Goal: Task Accomplishment & Management: Use online tool/utility

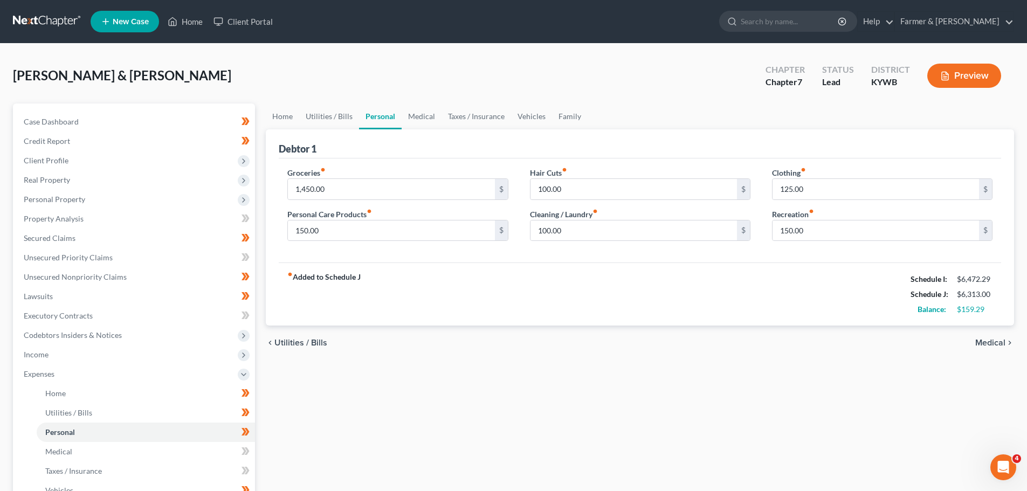
click at [34, 19] on link at bounding box center [47, 21] width 69 height 19
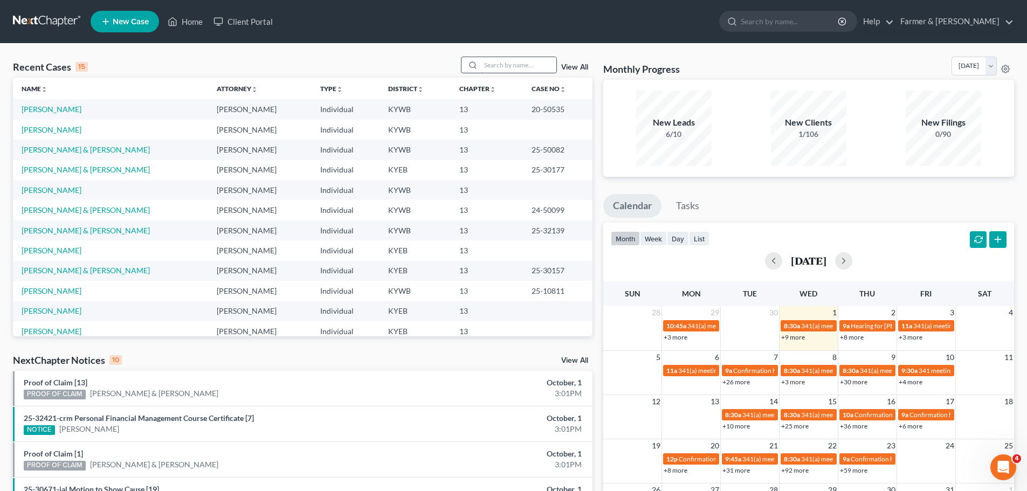
click at [519, 65] on input "search" at bounding box center [519, 65] width 76 height 16
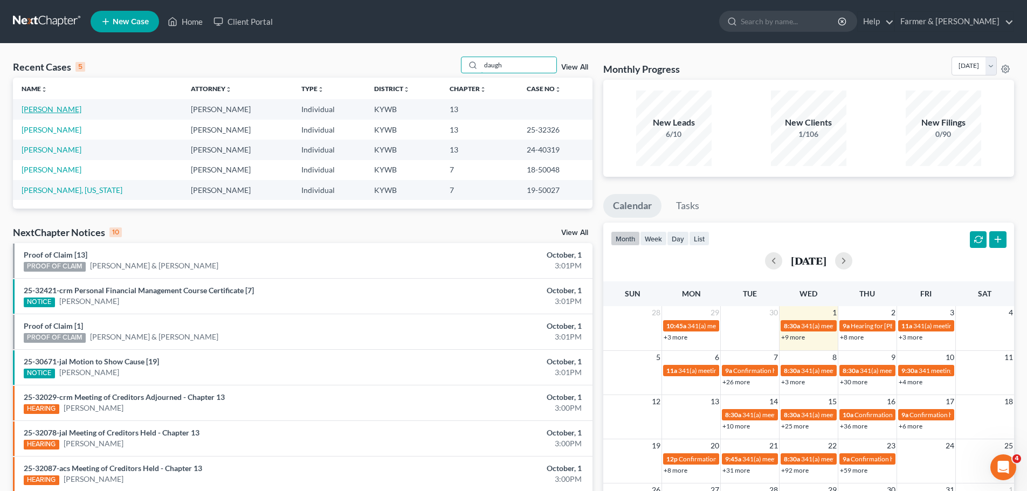
type input "daugh"
click at [78, 111] on link "[PERSON_NAME]" at bounding box center [52, 109] width 60 height 9
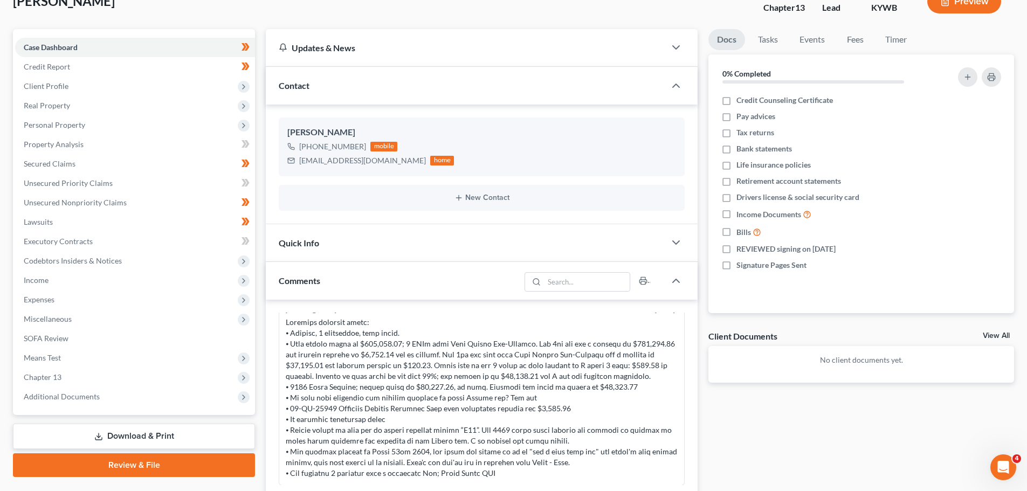
scroll to position [101, 0]
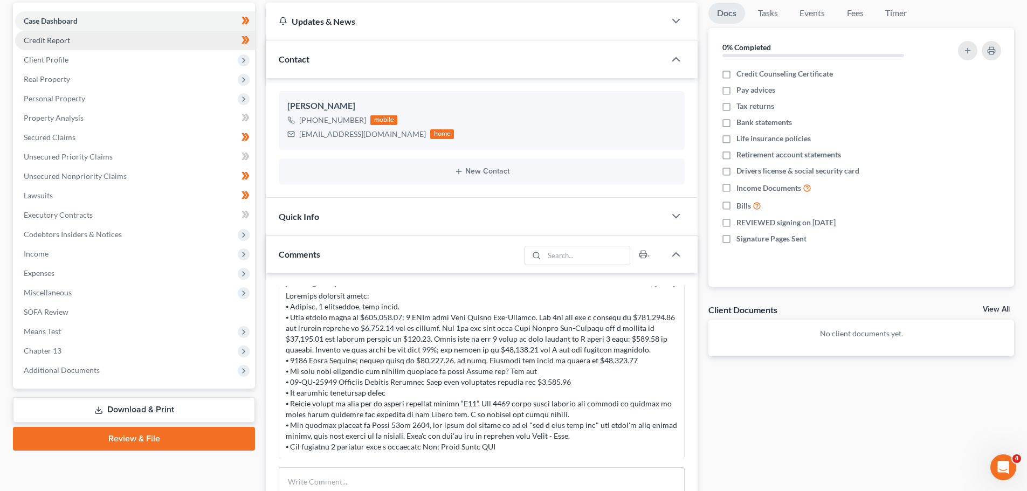
click at [40, 47] on link "Credit Report" at bounding box center [135, 40] width 240 height 19
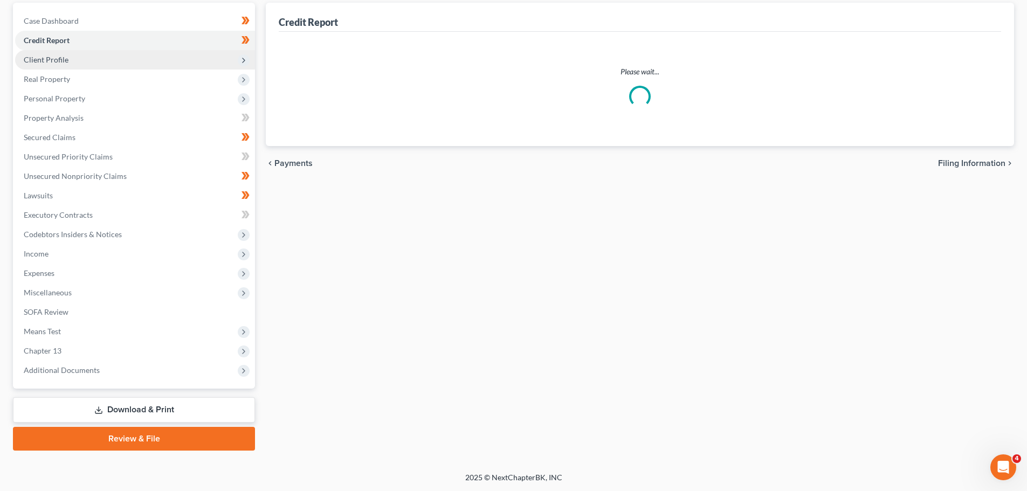
scroll to position [9, 0]
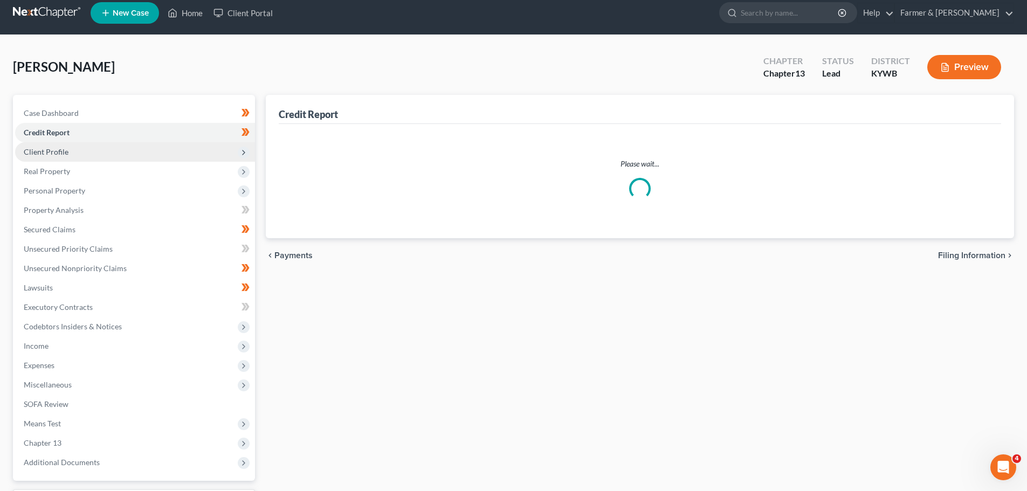
click at [42, 61] on div "[PERSON_NAME] Upgraded Chapter Chapter 13 Status Lead District [GEOGRAPHIC_DATA…" at bounding box center [513, 300] width 1001 height 504
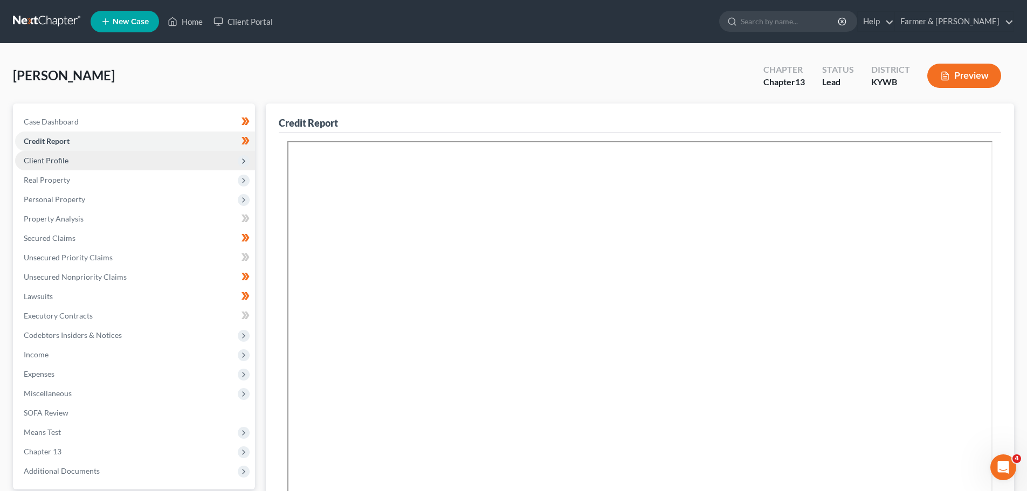
click at [50, 162] on span "Client Profile" at bounding box center [46, 160] width 45 height 9
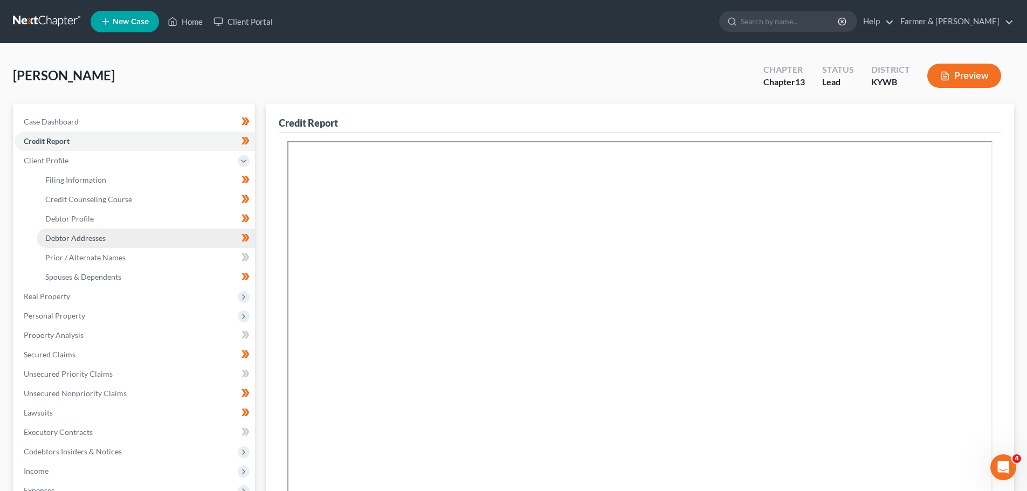
click at [75, 237] on span "Debtor Addresses" at bounding box center [75, 238] width 60 height 9
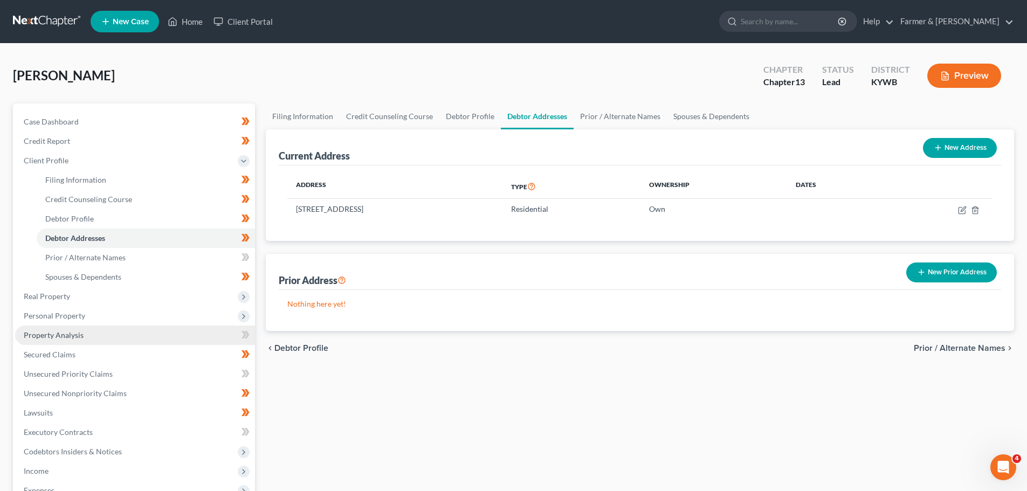
click at [59, 334] on span "Property Analysis" at bounding box center [54, 335] width 60 height 9
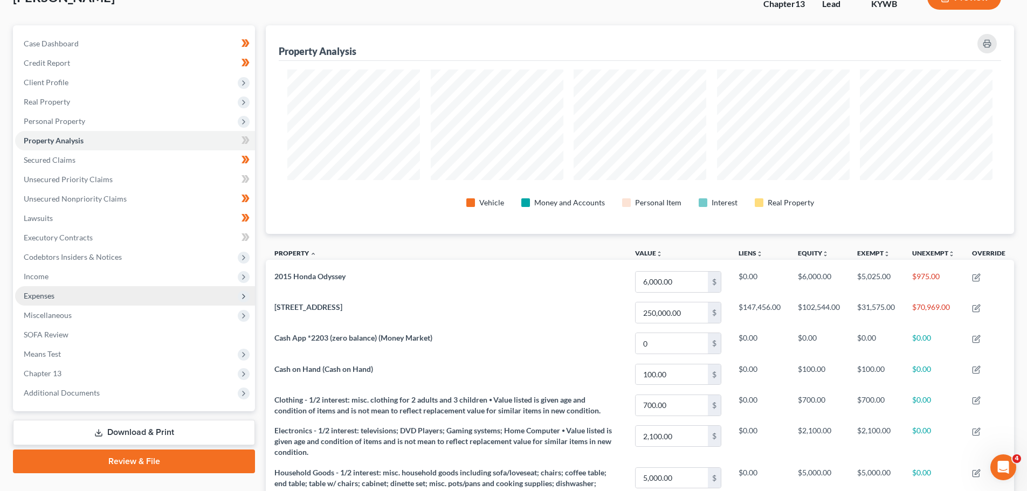
scroll to position [162, 0]
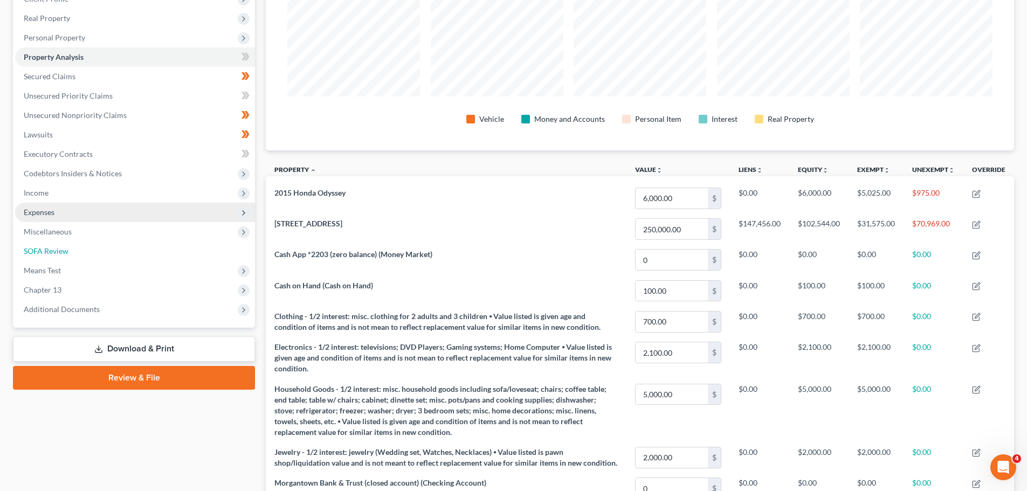
drag, startPoint x: 60, startPoint y: 254, endPoint x: 79, endPoint y: 276, distance: 28.7
click at [60, 254] on span "SOFA Review" at bounding box center [46, 250] width 45 height 9
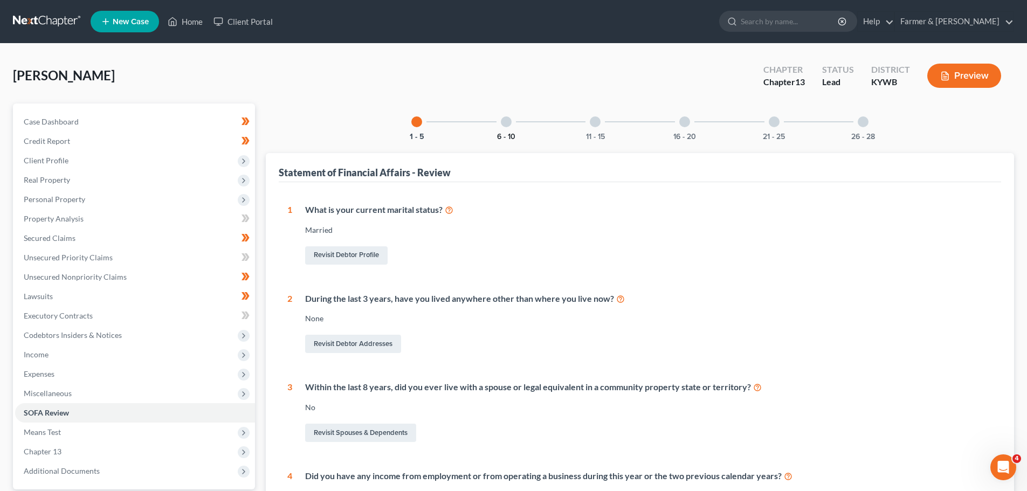
click at [498, 133] on button "6 - 10" at bounding box center [506, 137] width 18 height 8
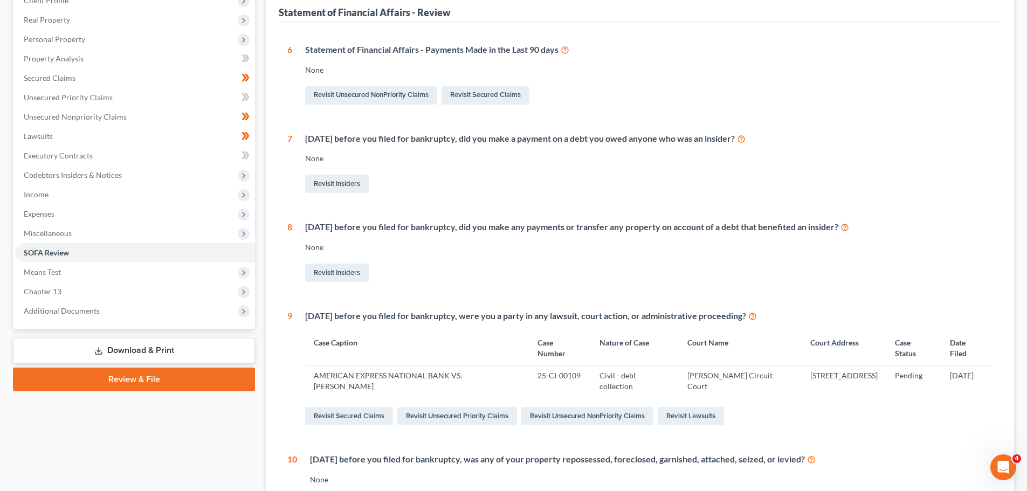
scroll to position [84, 0]
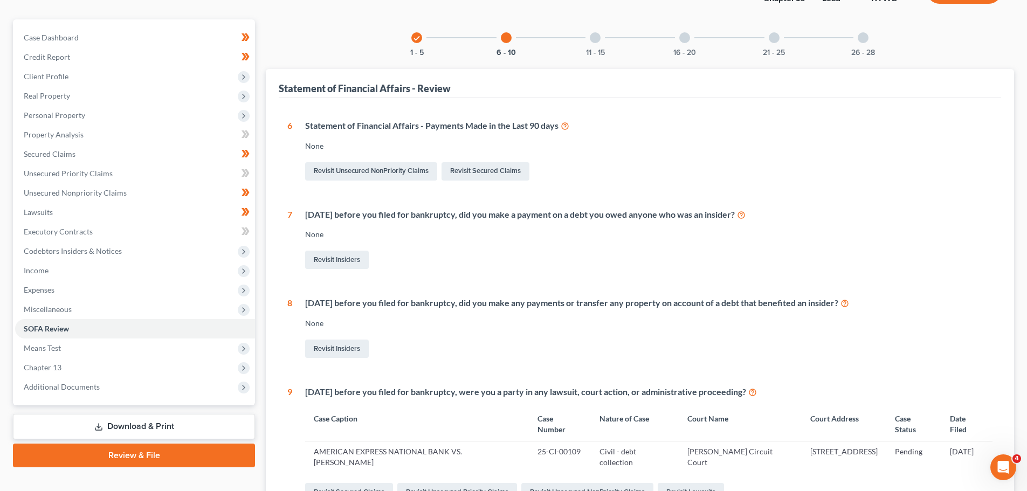
click at [606, 48] on div "11 - 15" at bounding box center [595, 37] width 37 height 37
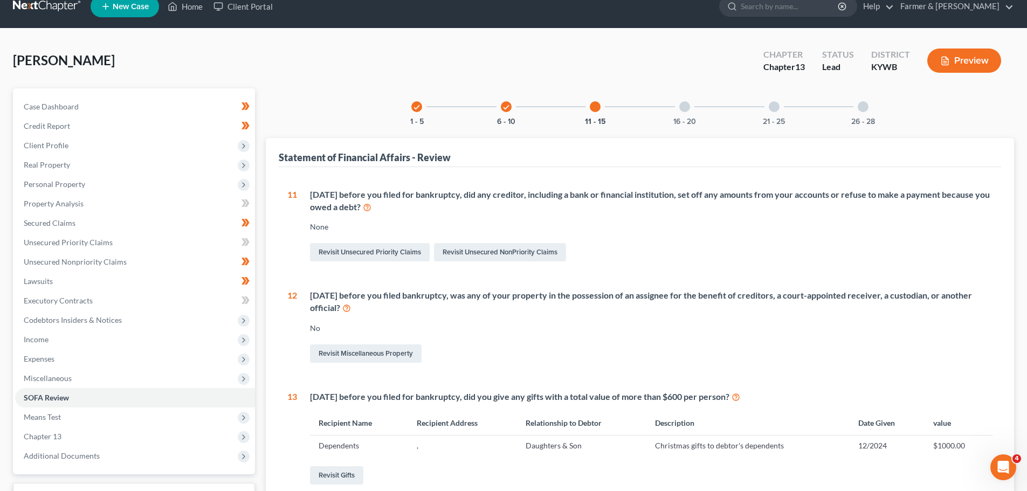
scroll to position [0, 0]
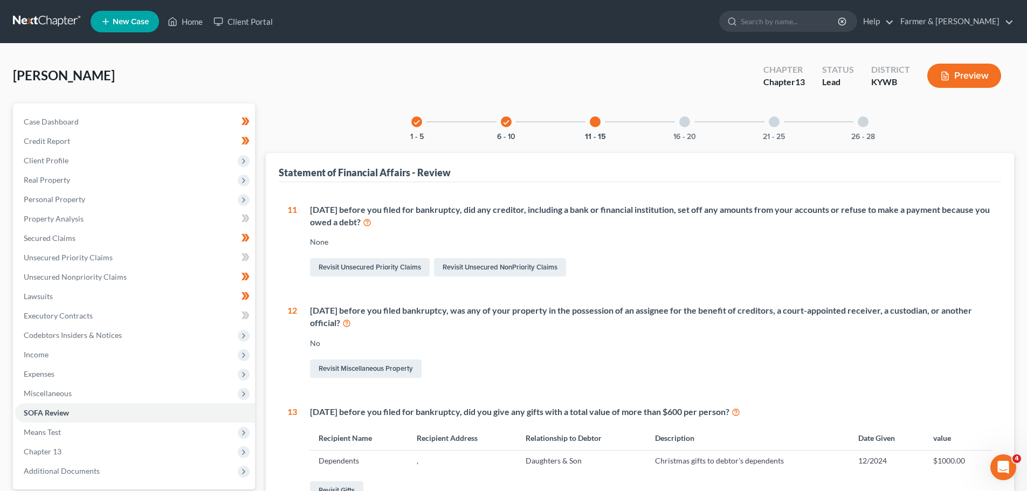
click at [510, 123] on div "check" at bounding box center [506, 121] width 11 height 11
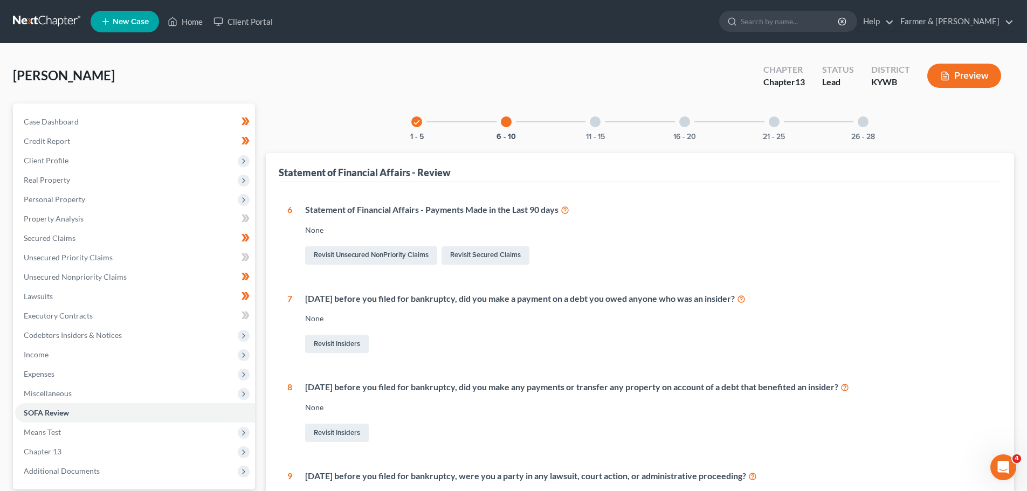
click at [606, 139] on div "11 - 15" at bounding box center [595, 122] width 37 height 37
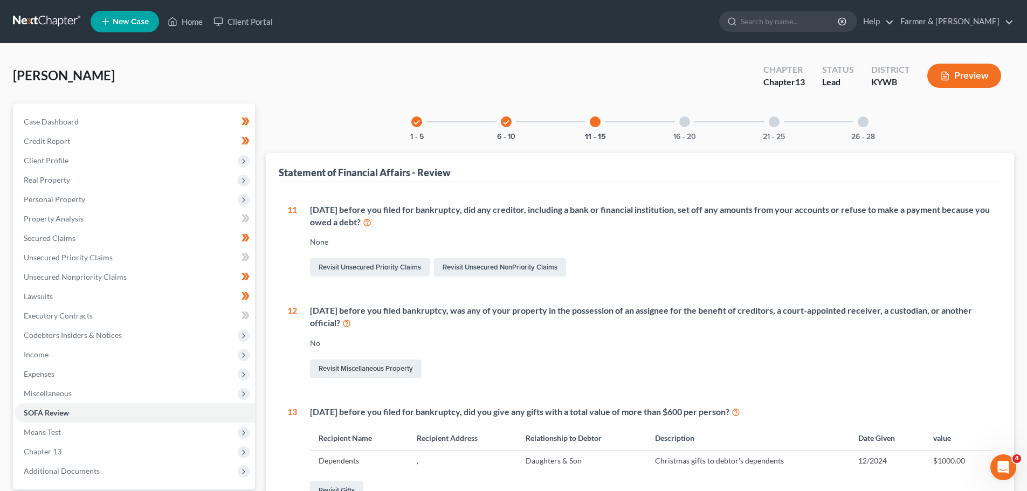
click at [688, 129] on div "16 - 20" at bounding box center [685, 122] width 37 height 37
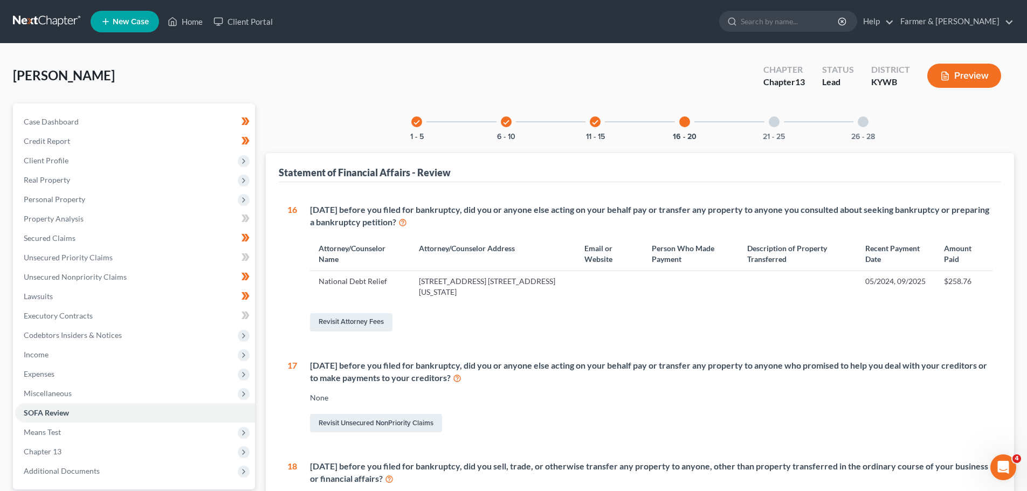
click at [786, 118] on div "21 - 25" at bounding box center [774, 122] width 37 height 37
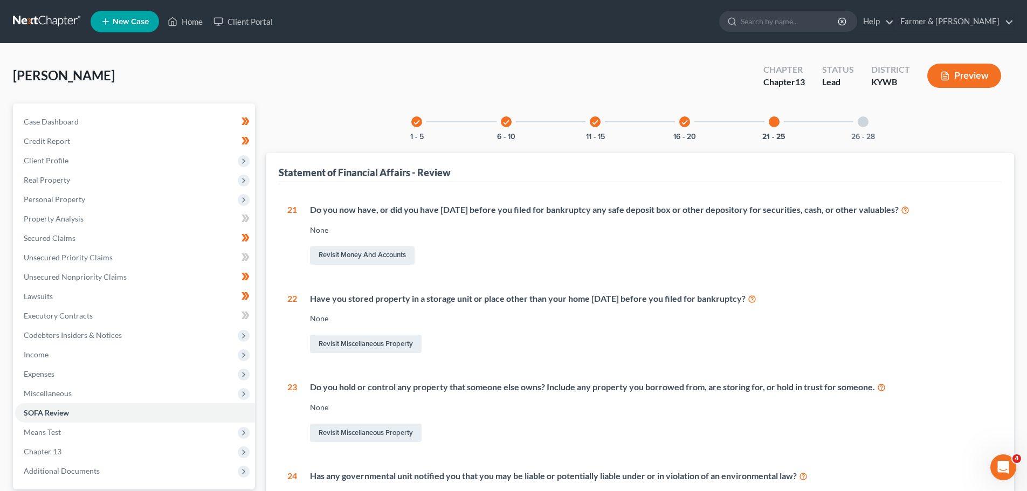
click at [886, 125] on div "check 1 - 5 check 6 - 10 check 11 - 15 check 16 - 20 21 - 25 26 - 28 Statement …" at bounding box center [640, 383] width 749 height 558
click at [865, 133] on button "26 - 28" at bounding box center [864, 137] width 24 height 8
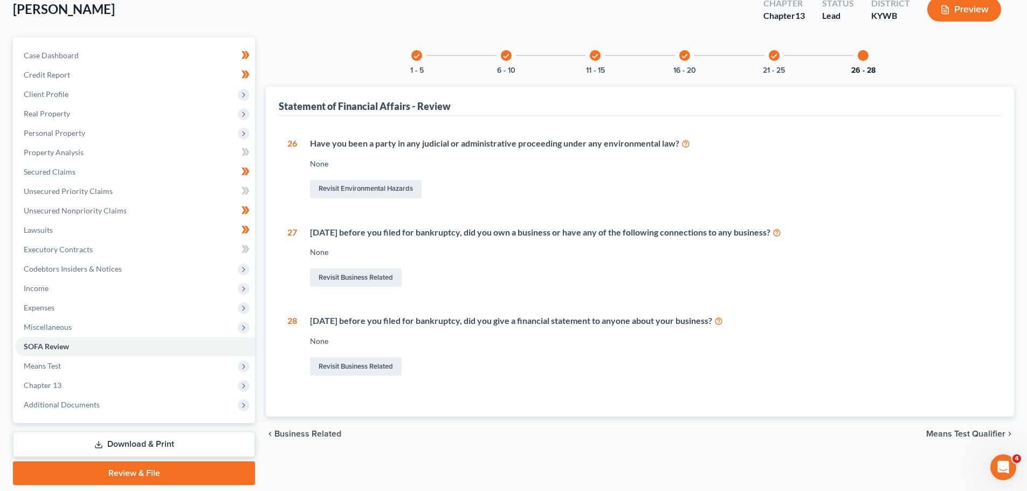
scroll to position [47, 0]
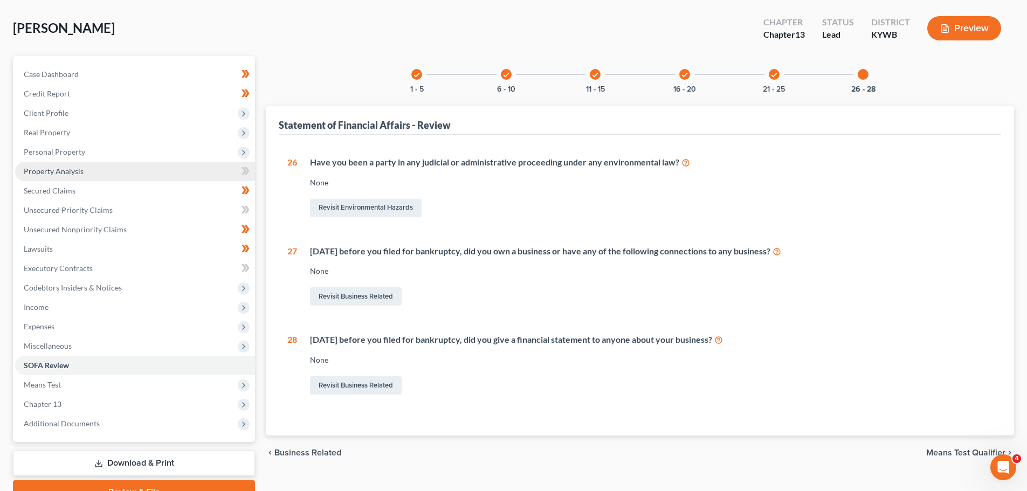
click at [65, 174] on span "Property Analysis" at bounding box center [54, 171] width 60 height 9
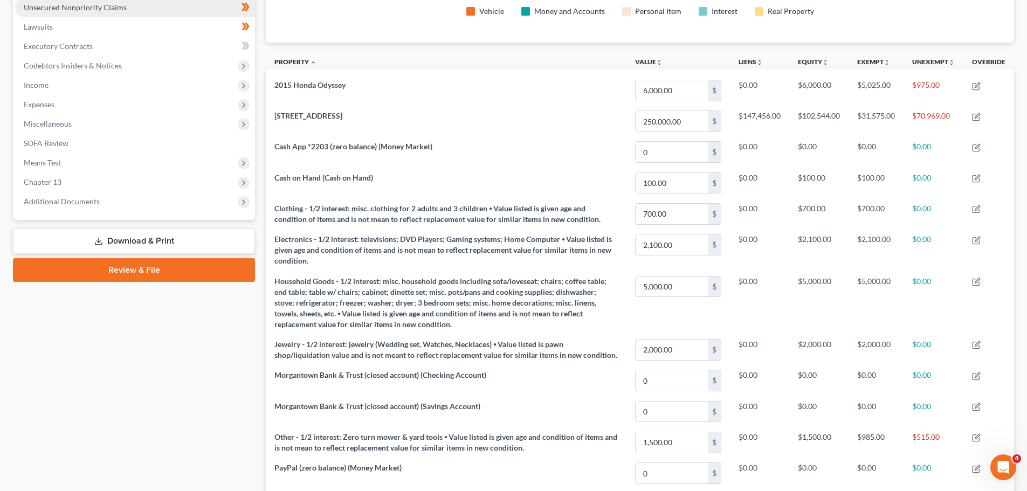
click at [91, 12] on link "Unsecured Nonpriority Claims" at bounding box center [135, 7] width 240 height 19
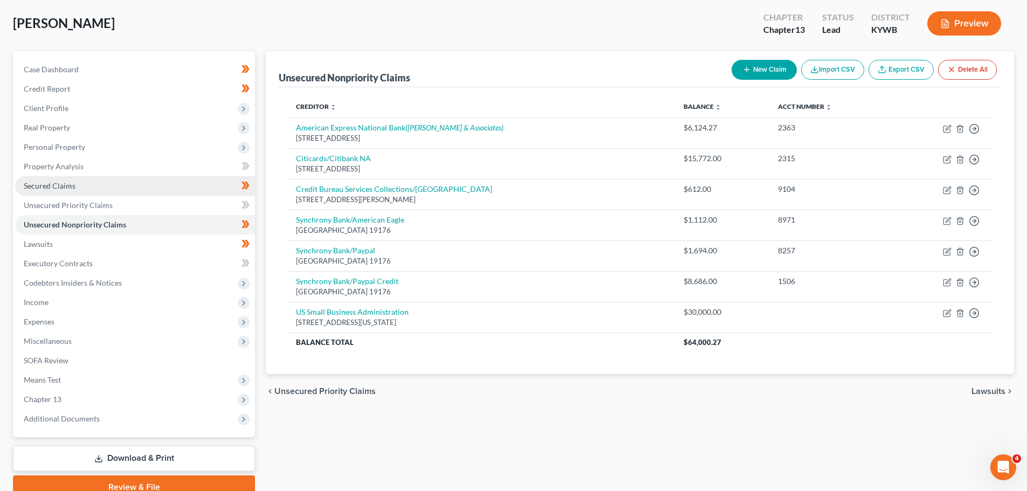
scroll to position [101, 0]
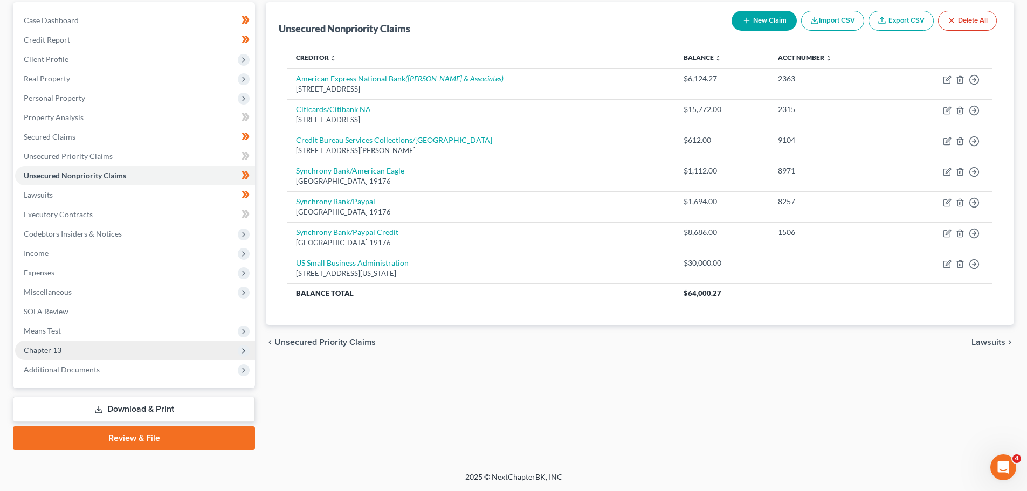
click at [43, 351] on span "Chapter 13" at bounding box center [43, 350] width 38 height 9
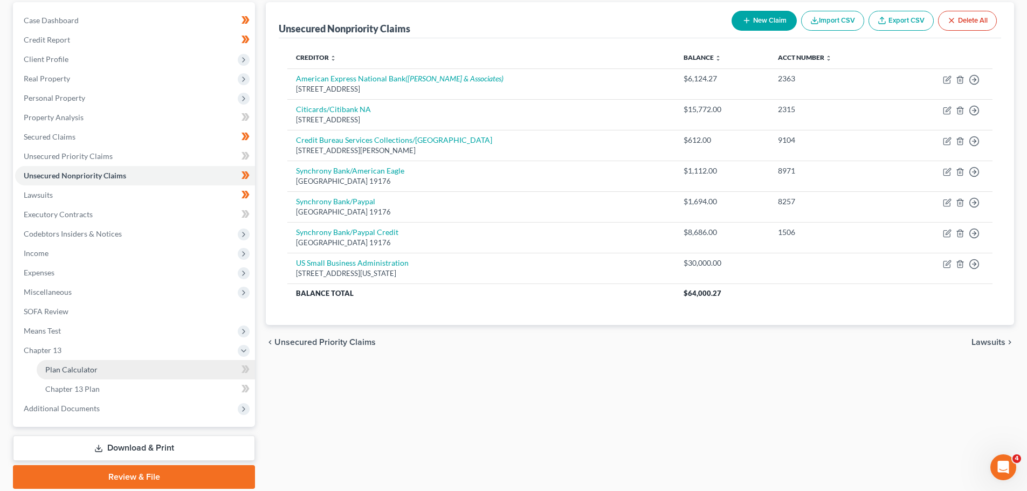
click at [71, 374] on link "Plan Calculator" at bounding box center [146, 369] width 218 height 19
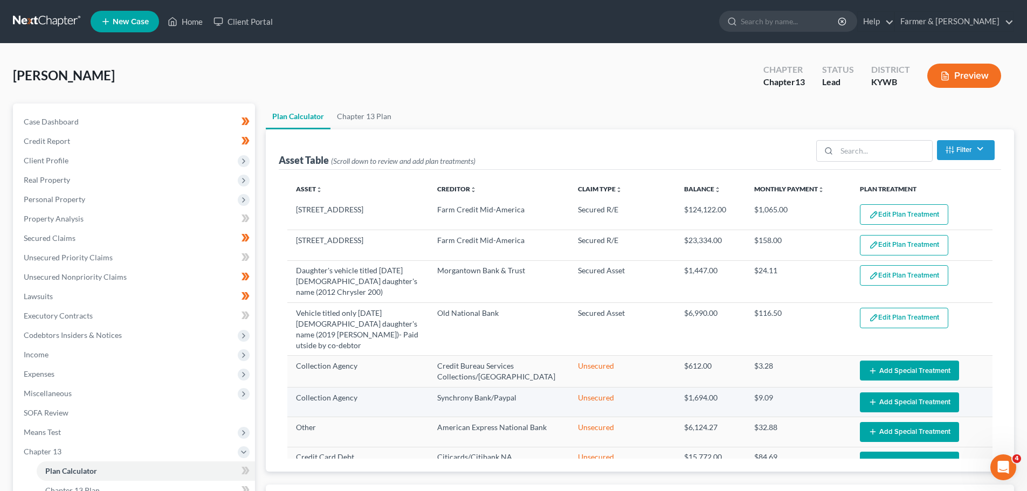
scroll to position [105, 0]
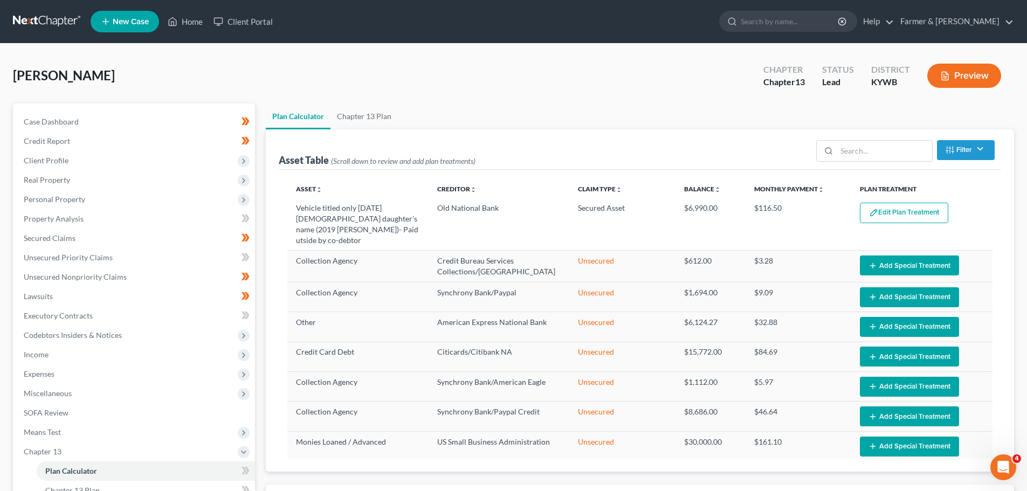
select select "59"
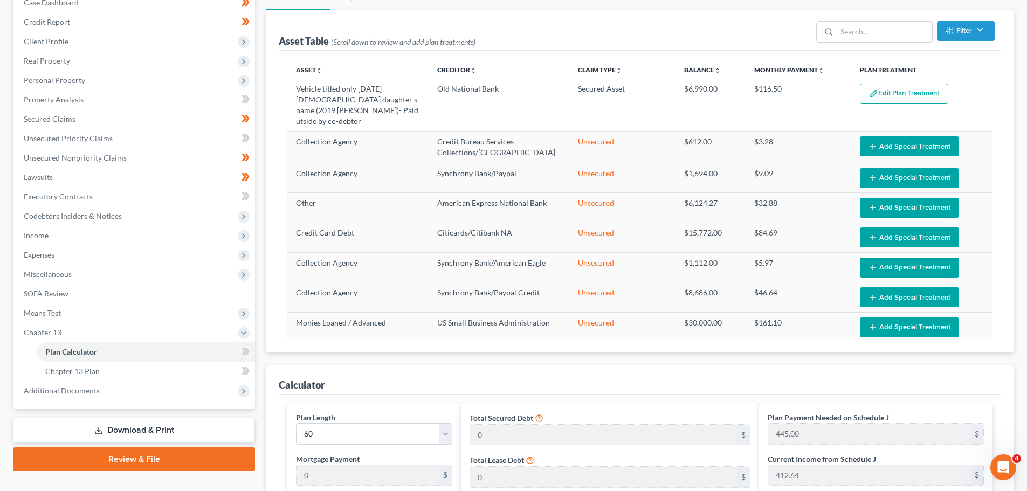
scroll to position [18, 0]
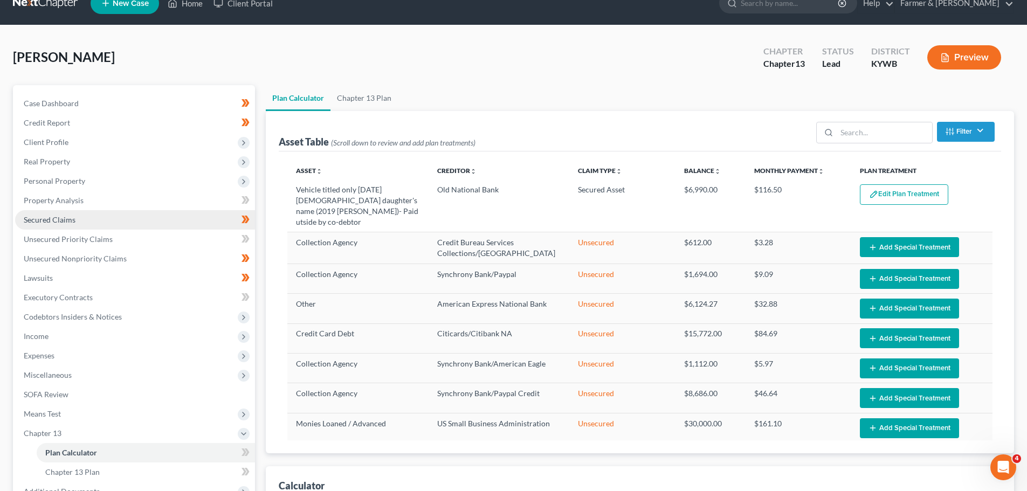
click at [59, 215] on span "Secured Claims" at bounding box center [50, 219] width 52 height 9
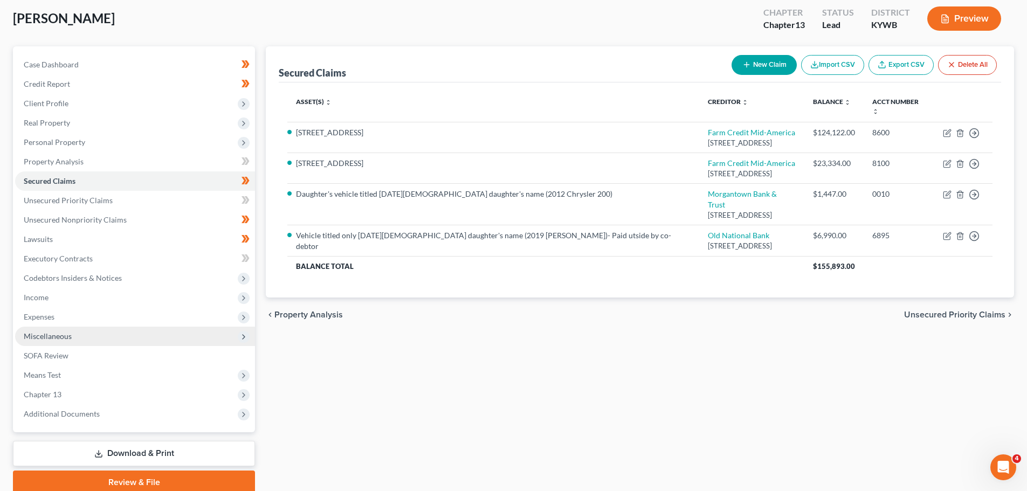
scroll to position [101, 0]
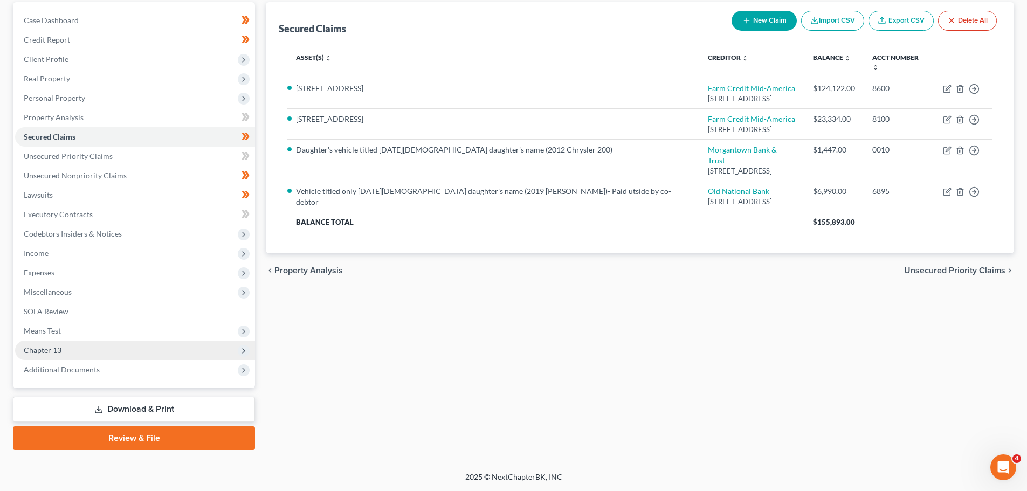
click at [50, 348] on span "Chapter 13" at bounding box center [43, 350] width 38 height 9
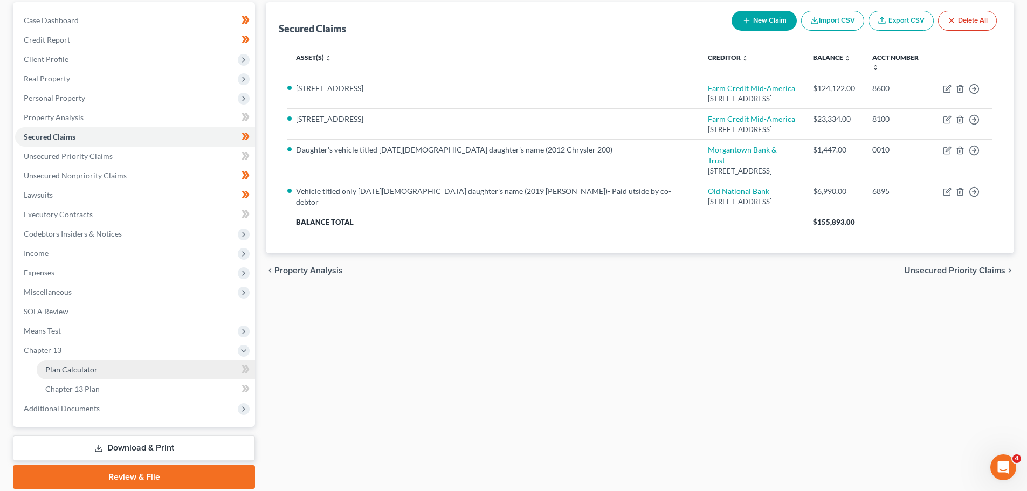
click at [72, 372] on span "Plan Calculator" at bounding box center [71, 369] width 52 height 9
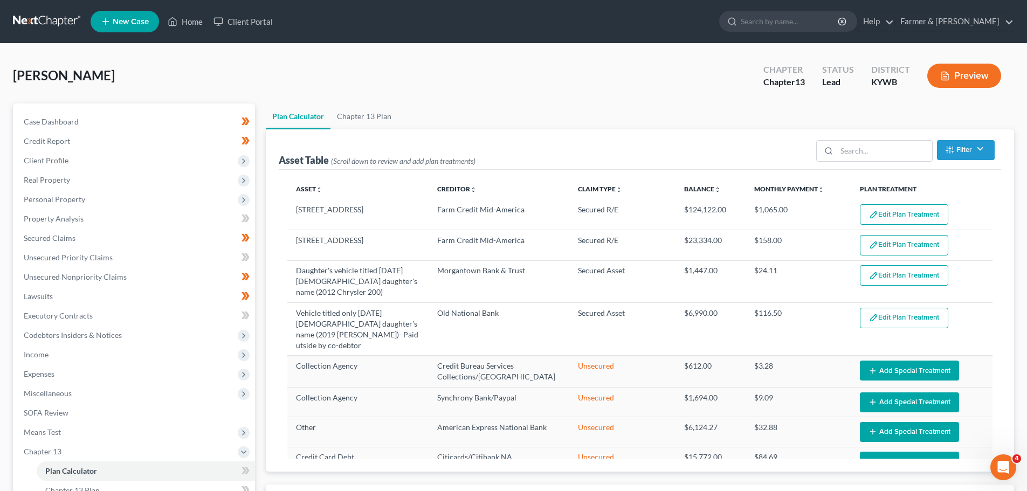
select select "59"
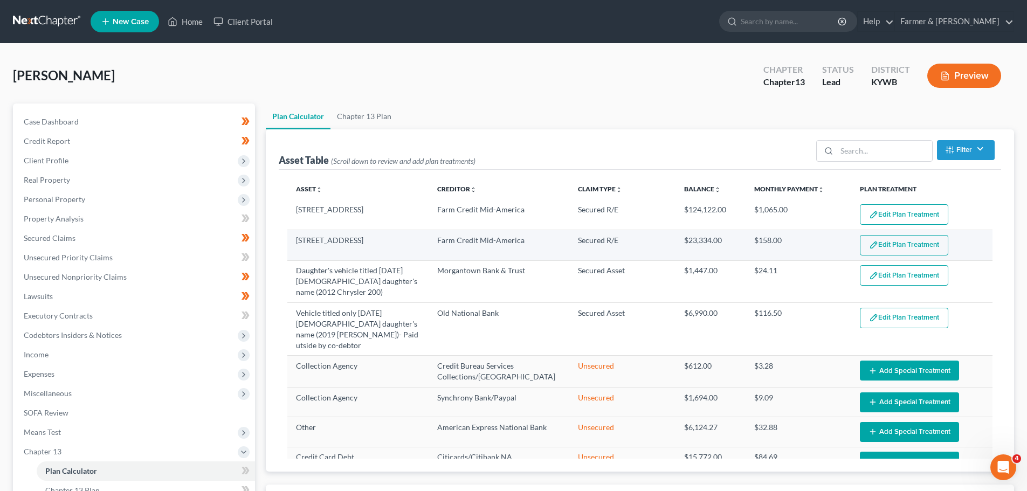
click at [888, 243] on button "Edit Plan Treatment" at bounding box center [904, 245] width 88 height 20
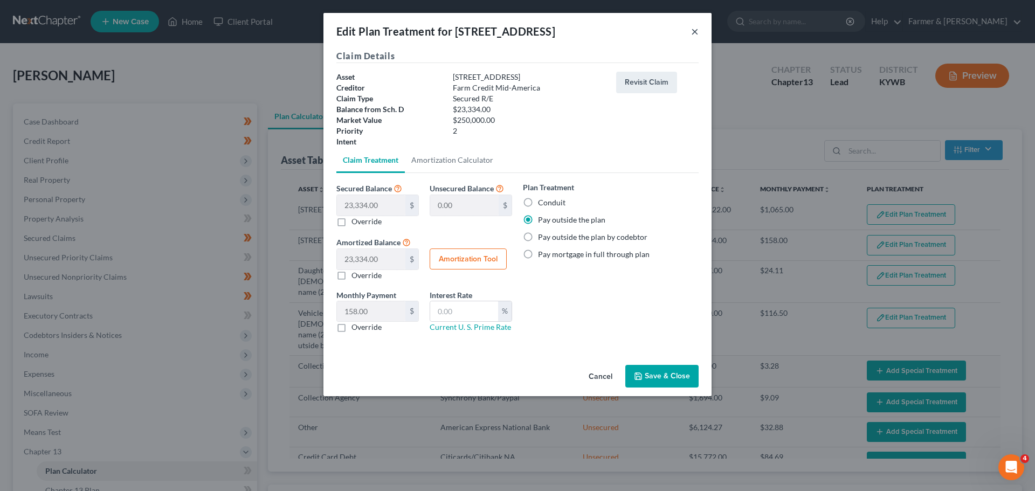
click at [697, 32] on button "×" at bounding box center [695, 31] width 8 height 13
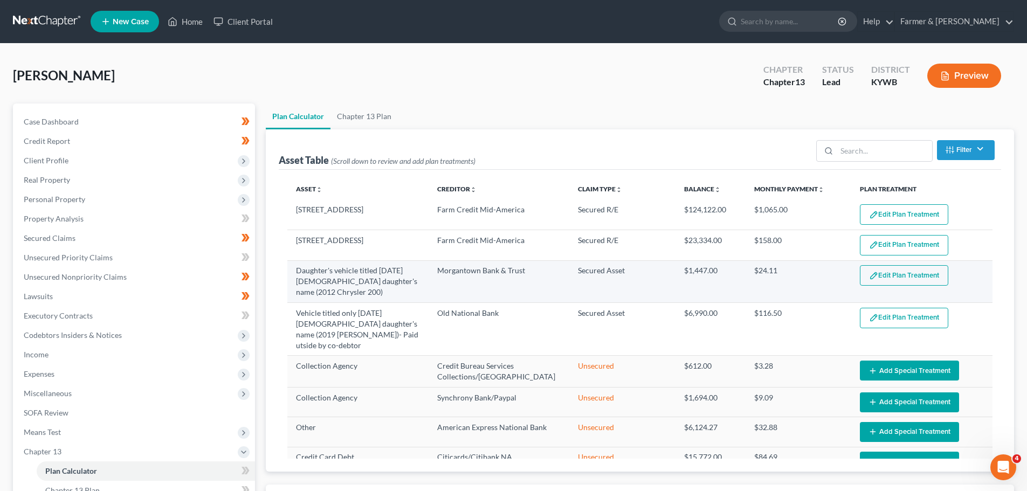
click at [879, 275] on button "Edit Plan Treatment" at bounding box center [904, 275] width 88 height 20
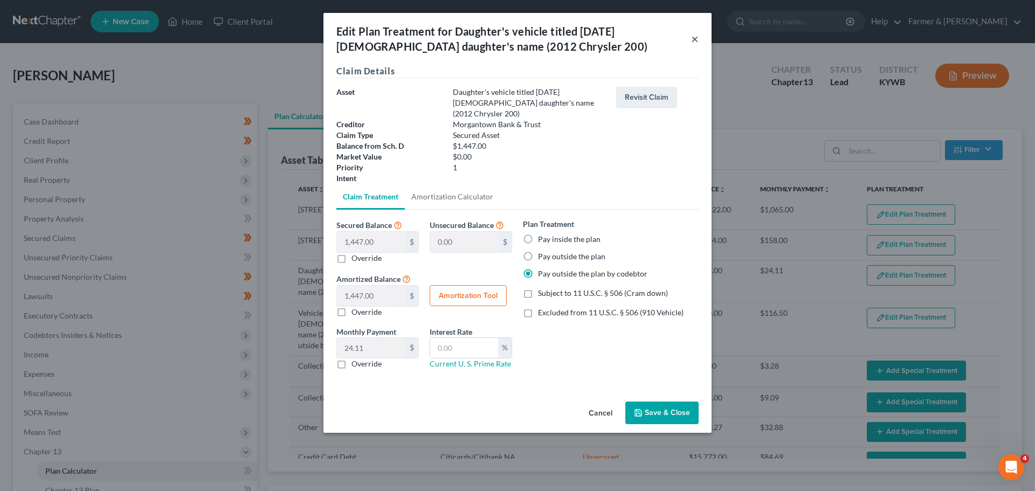
click at [695, 38] on button "×" at bounding box center [695, 38] width 8 height 13
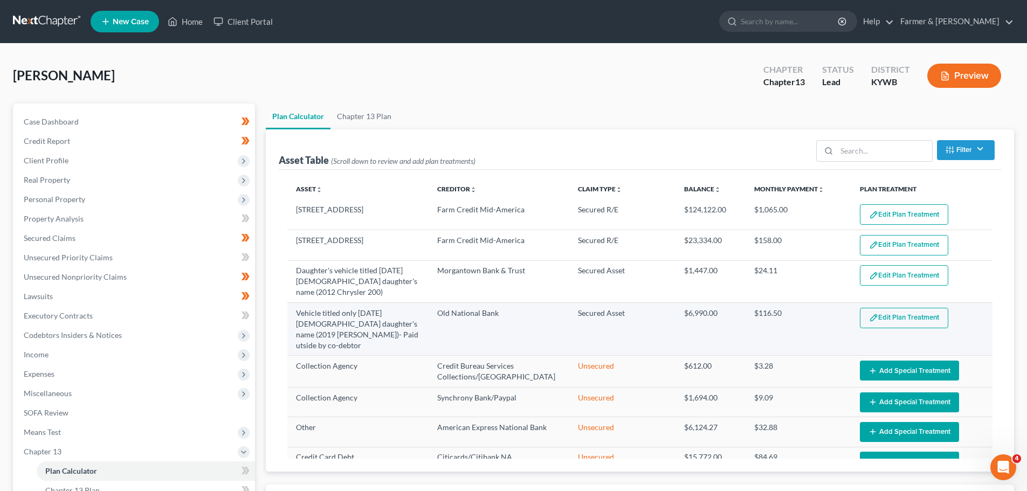
click at [886, 315] on button "Edit Plan Treatment" at bounding box center [904, 318] width 88 height 20
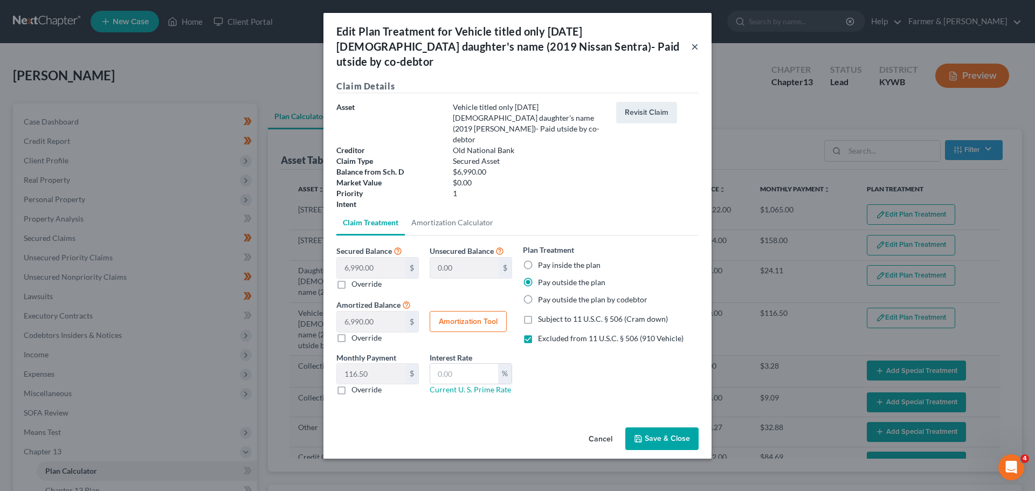
click at [697, 40] on button "×" at bounding box center [695, 46] width 8 height 13
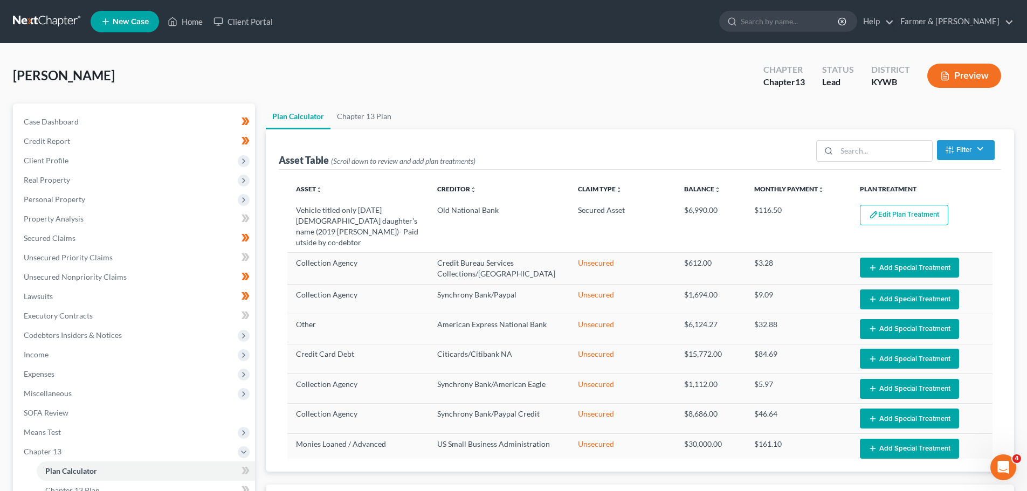
scroll to position [105, 0]
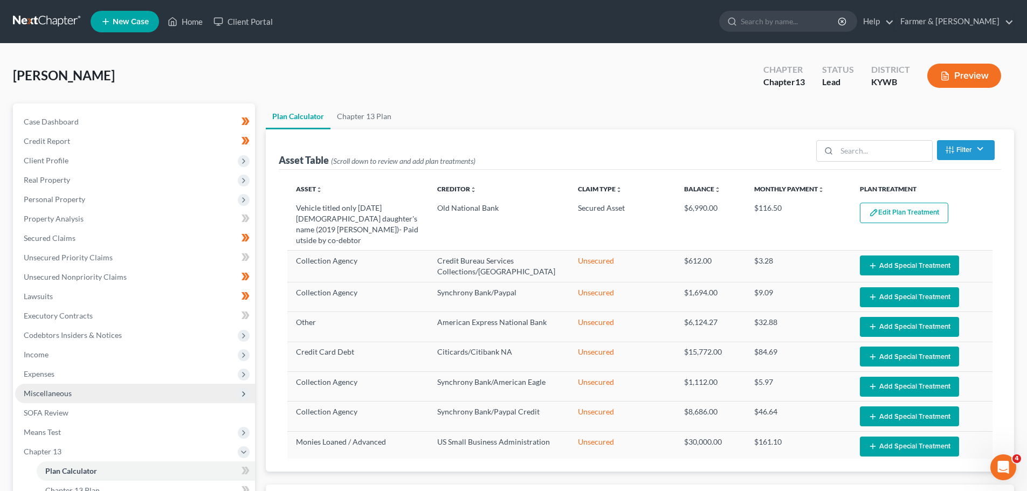
click at [53, 396] on span "Miscellaneous" at bounding box center [48, 393] width 48 height 9
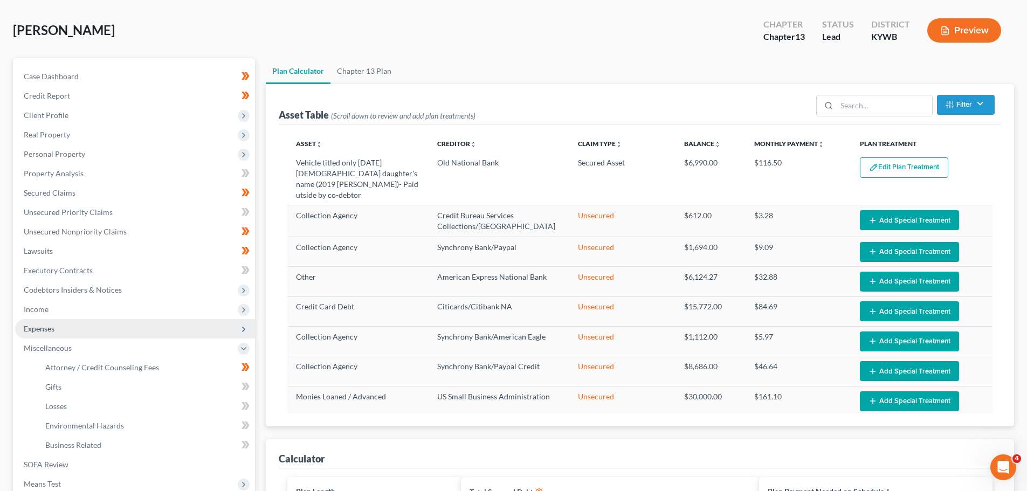
scroll to position [108, 0]
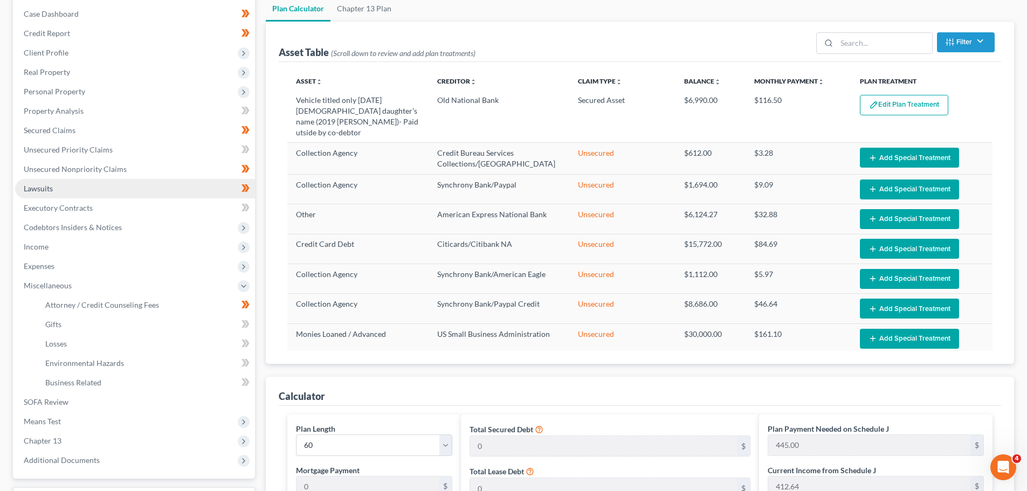
click at [44, 189] on span "Lawsuits" at bounding box center [38, 188] width 29 height 9
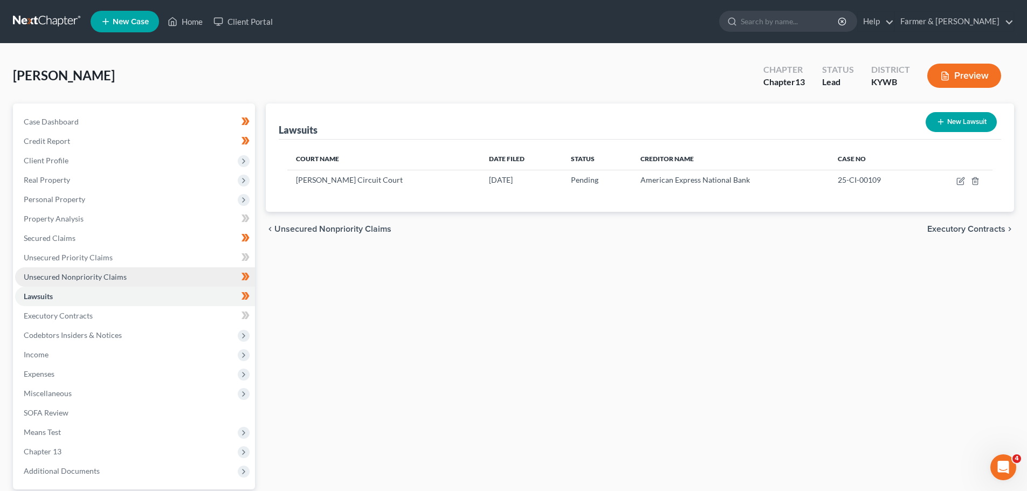
click at [67, 279] on span "Unsecured Nonpriority Claims" at bounding box center [75, 276] width 103 height 9
